Goal: Information Seeking & Learning: Learn about a topic

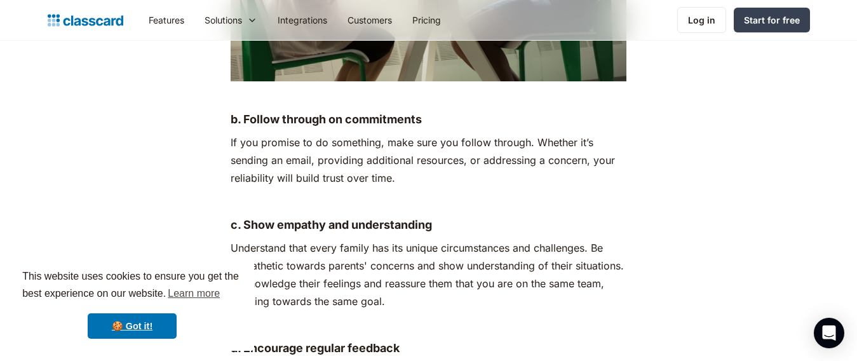
scroll to position [4476, 0]
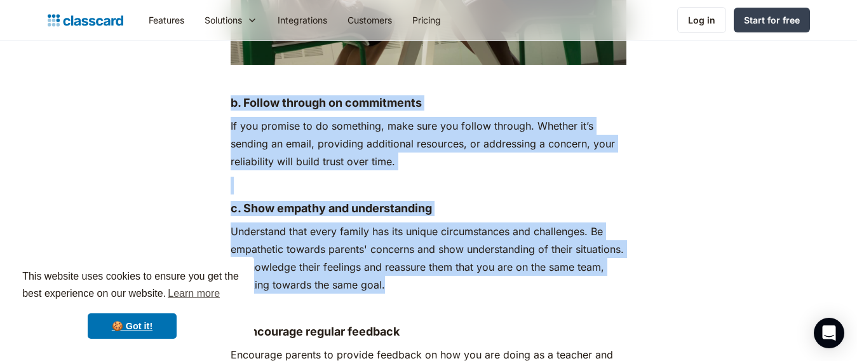
drag, startPoint x: 398, startPoint y: 248, endPoint x: 215, endPoint y: 64, distance: 259.7
click at [215, 64] on div "“It takes a village to raise a child.” In the realm of education, the connectio…" at bounding box center [428, 193] width 517 height 8000
copy div "b. Follow through on commitments If you promise to do something, make sure you …"
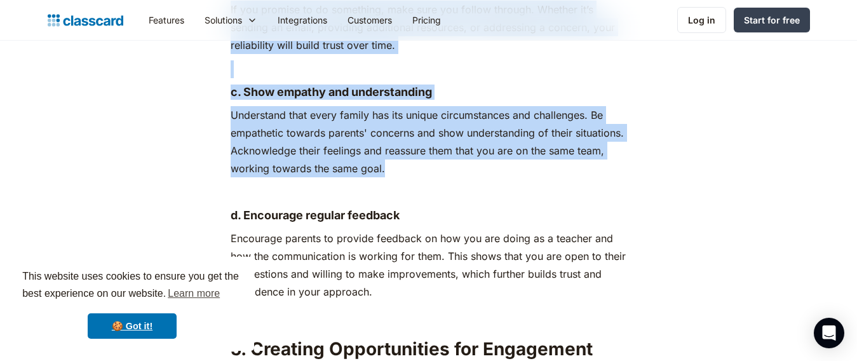
scroll to position [4642, 0]
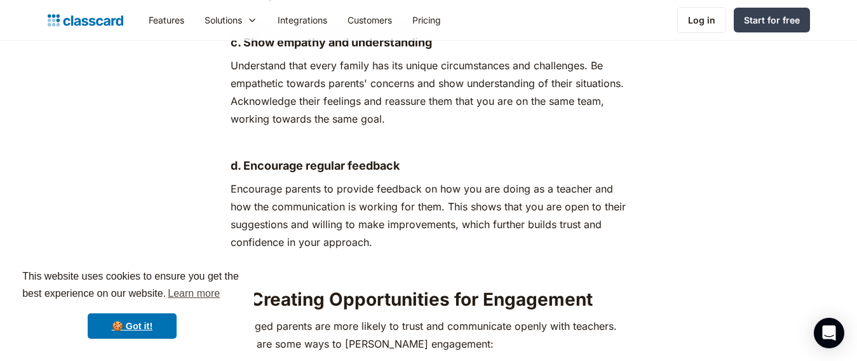
click at [376, 208] on p "Encourage parents to provide feedback on how you are doing as a teacher and how…" at bounding box center [429, 215] width 396 height 71
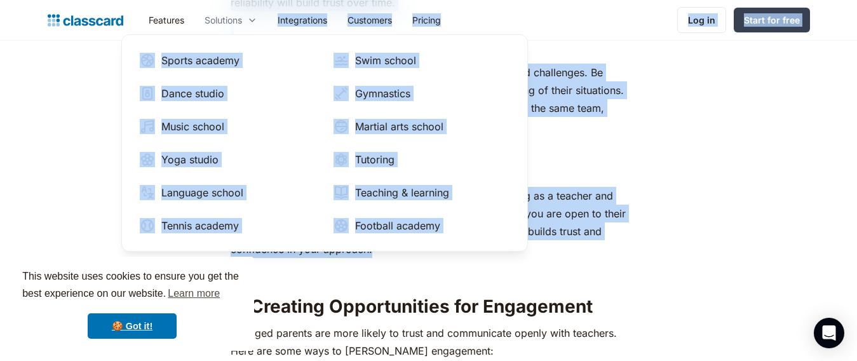
scroll to position [4562, 0]
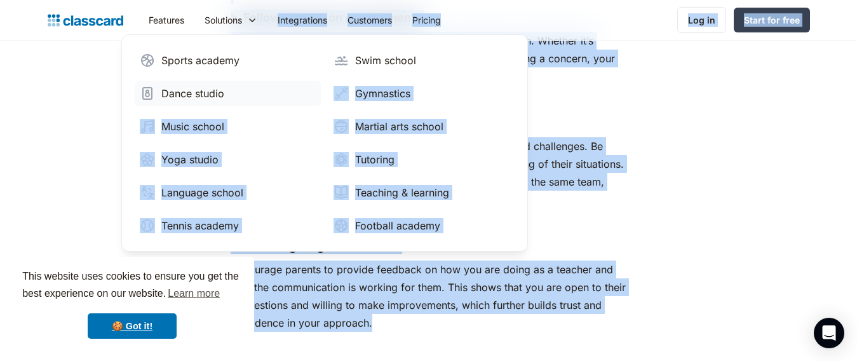
drag, startPoint x: 371, startPoint y: 208, endPoint x: 272, endPoint y: 90, distance: 153.8
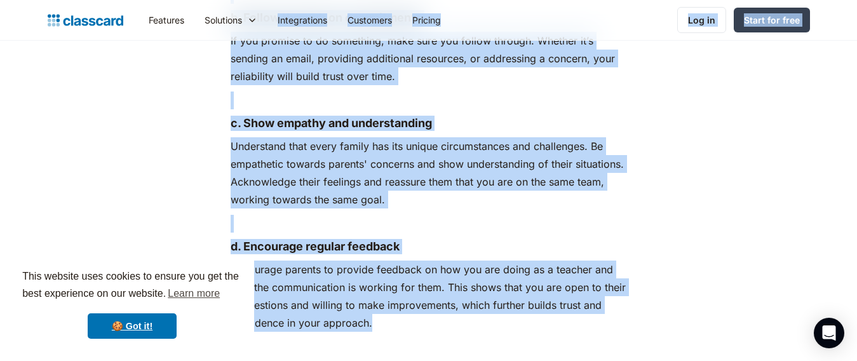
click at [415, 288] on p "Encourage parents to provide feedback on how you are doing as a teacher and how…" at bounding box center [429, 296] width 396 height 71
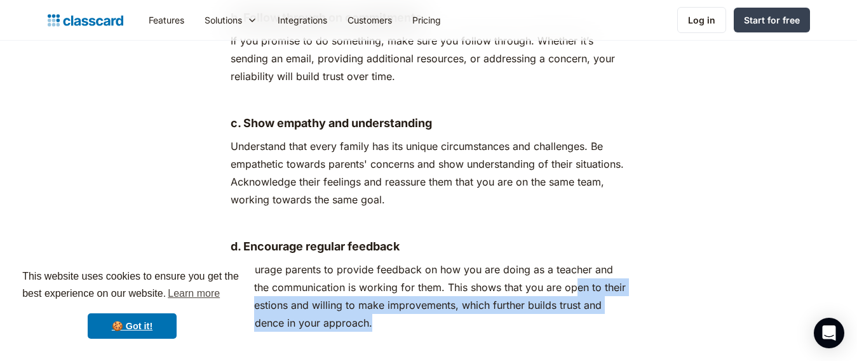
drag, startPoint x: 379, startPoint y: 289, endPoint x: 578, endPoint y: 259, distance: 200.5
click at [578, 261] on p "Encourage parents to provide feedback on how you are doing as a teacher and how…" at bounding box center [429, 296] width 396 height 71
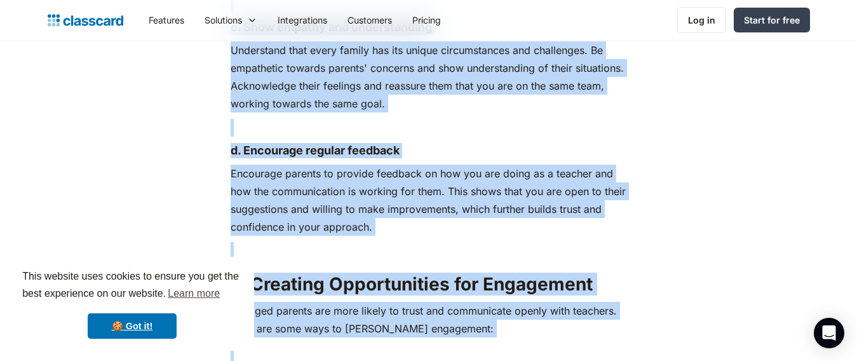
scroll to position [4743, 0]
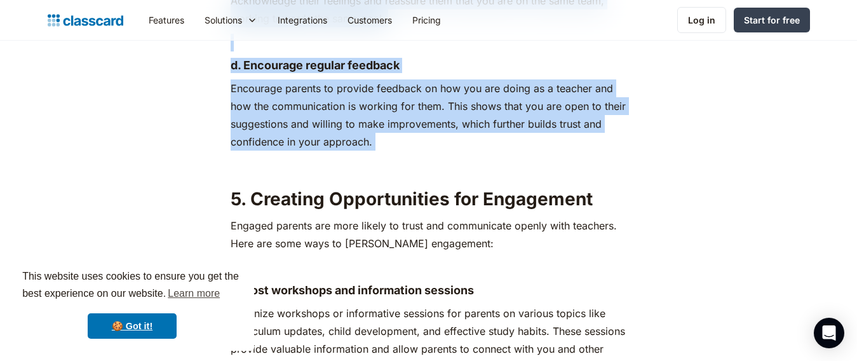
drag, startPoint x: 231, startPoint y: 80, endPoint x: 379, endPoint y: 120, distance: 153.4
copy div "b. Follow through on commitments If you promise to do something, make sure you …"
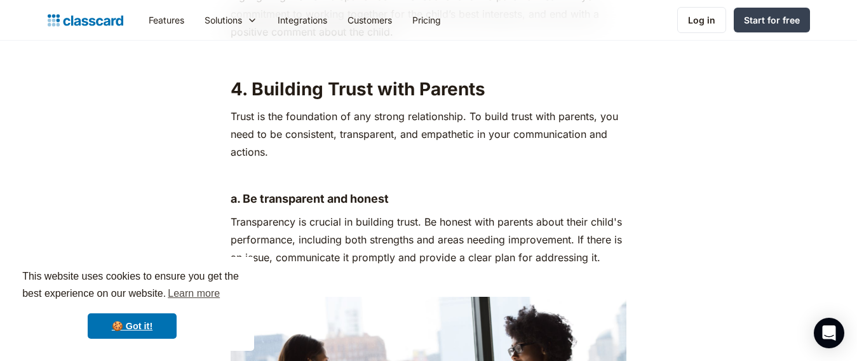
scroll to position [3997, 0]
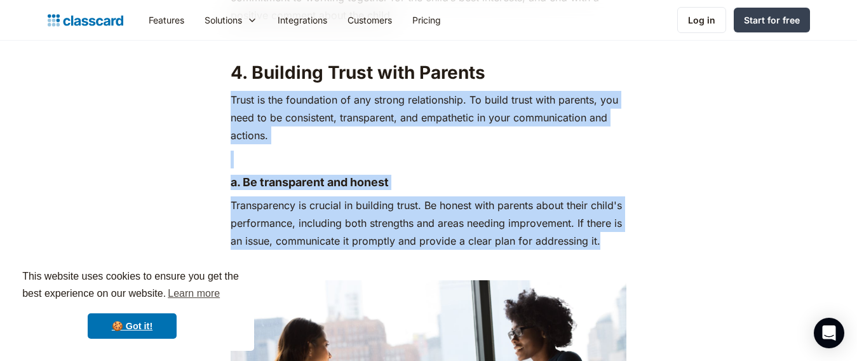
drag, startPoint x: 601, startPoint y: 208, endPoint x: 233, endPoint y: 58, distance: 397.1
copy div "Trust is the foundation of any strong relationship. To build trust with parents…"
click at [510, 196] on p "Transparency is crucial in building trust. Be honest with parents about their c…" at bounding box center [429, 222] width 396 height 53
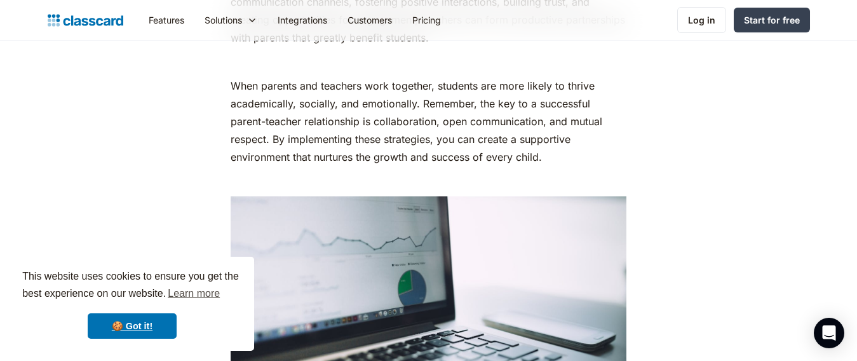
scroll to position [8106, 0]
